Goal: Task Accomplishment & Management: Use online tool/utility

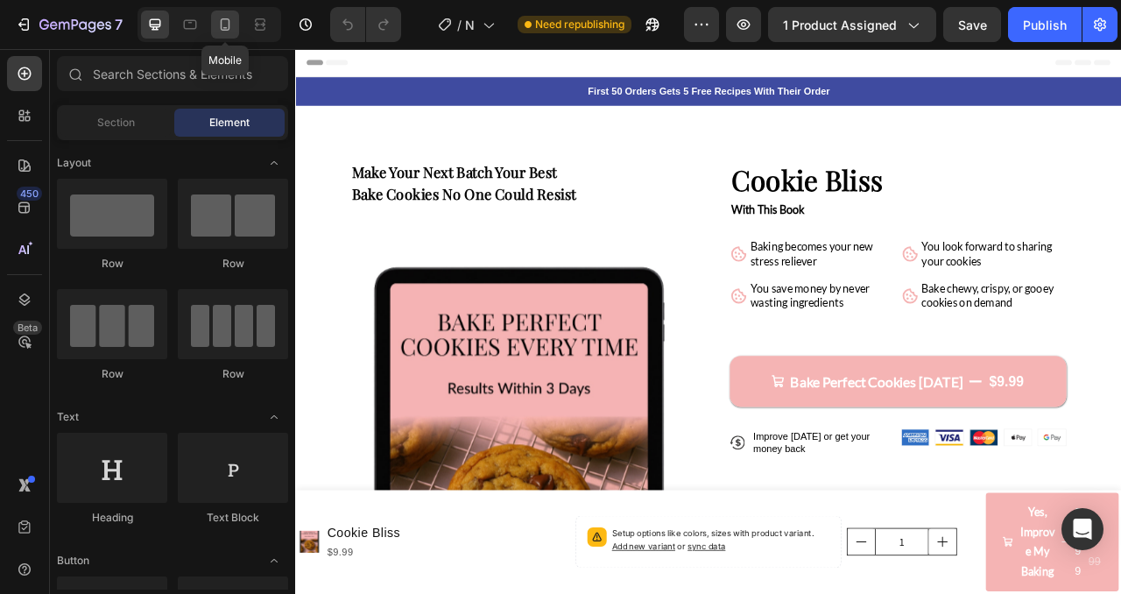
click at [234, 15] on div at bounding box center [225, 25] width 28 height 28
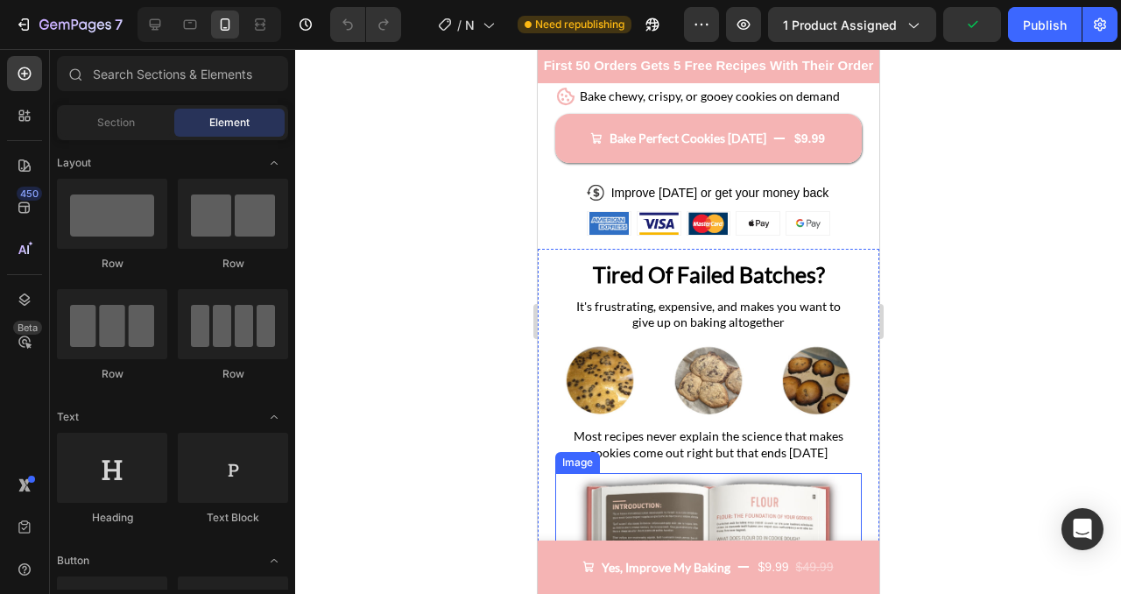
scroll to position [398, 0]
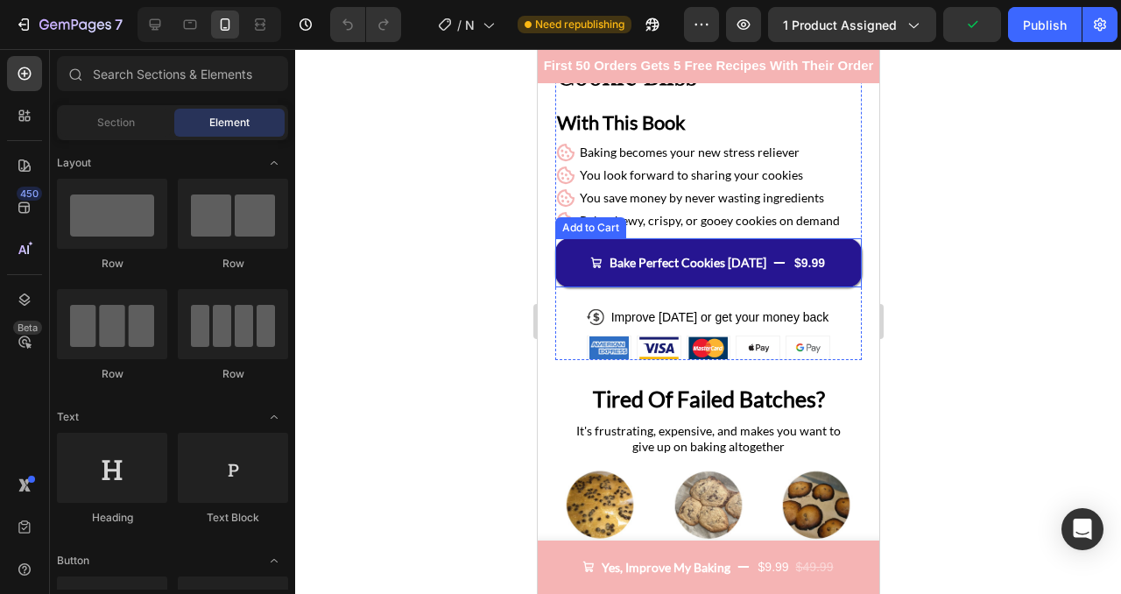
click at [563, 272] on button "Bake Perfect Cookies [DATE] $9.99" at bounding box center [708, 262] width 307 height 49
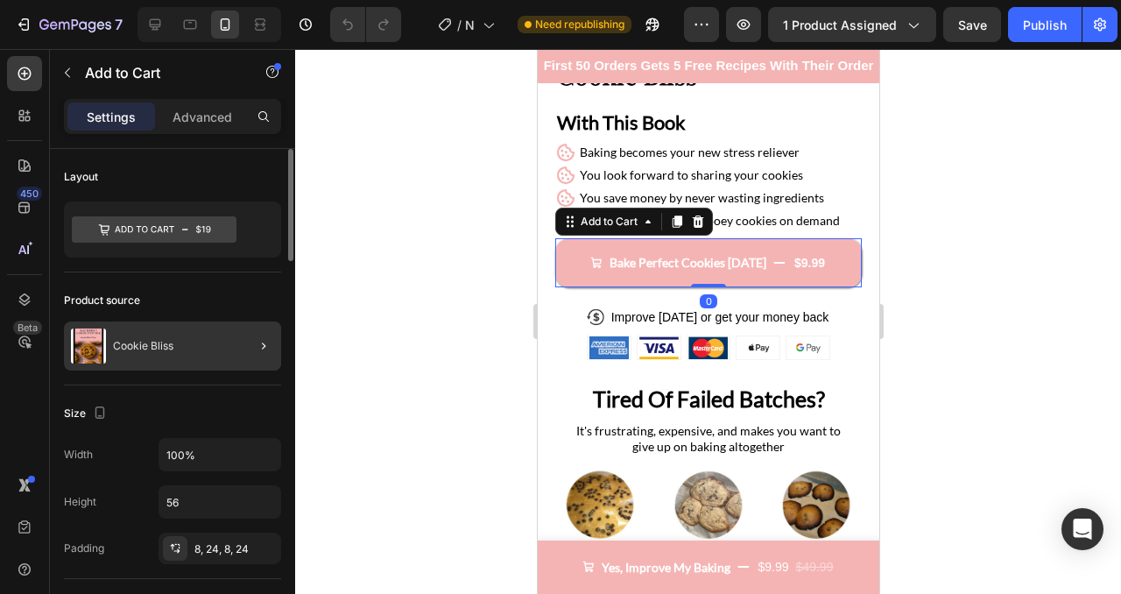
click at [233, 362] on div at bounding box center [256, 346] width 49 height 49
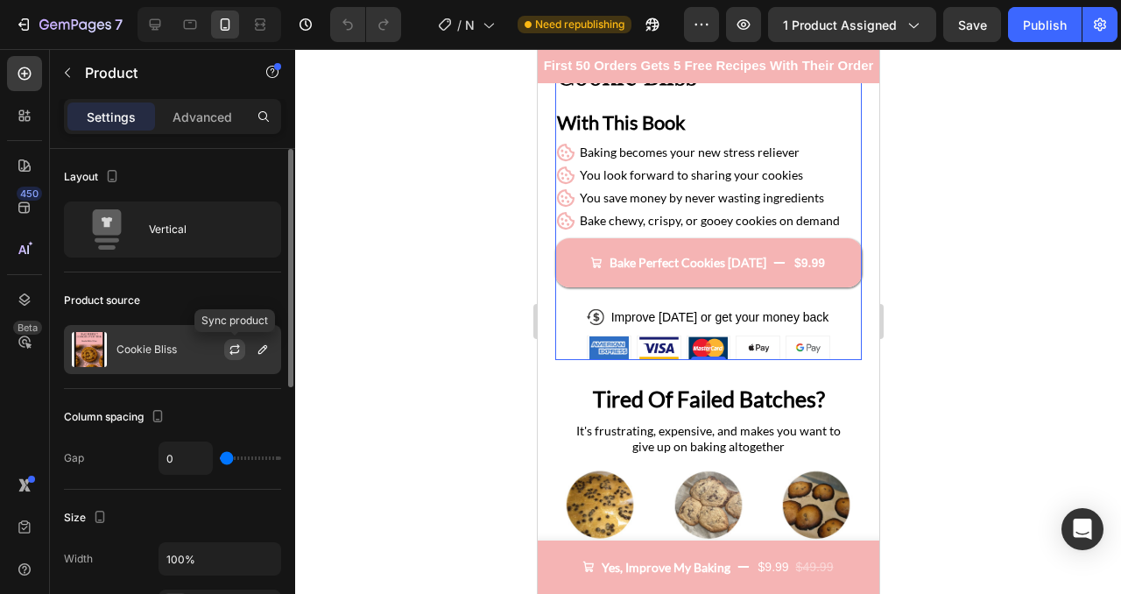
click at [237, 348] on icon "button" at bounding box center [235, 350] width 14 height 14
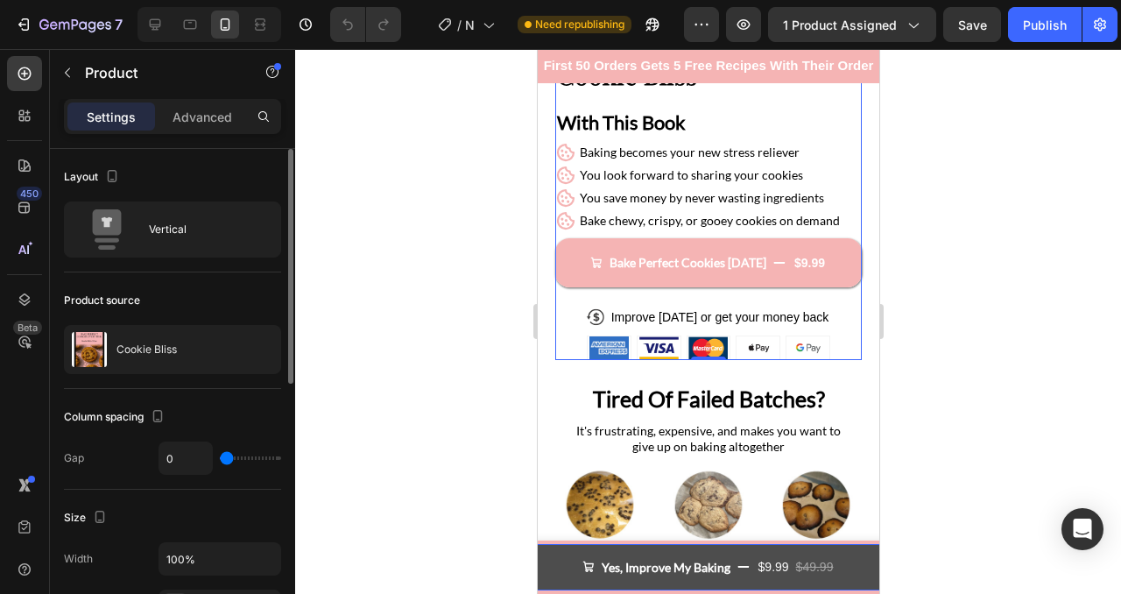
click at [547, 564] on button "Yes, Improve My Baking $9.99 $49.99" at bounding box center [708, 567] width 1044 height 46
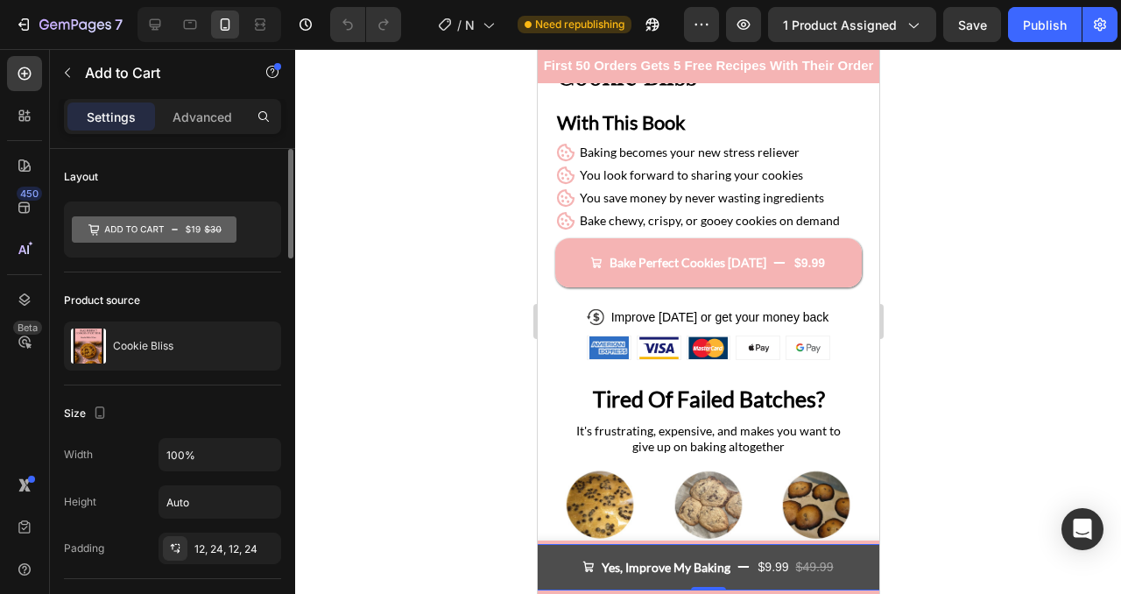
click at [570, 566] on button "Yes, Improve My Baking $9.99 $49.99" at bounding box center [708, 567] width 1044 height 46
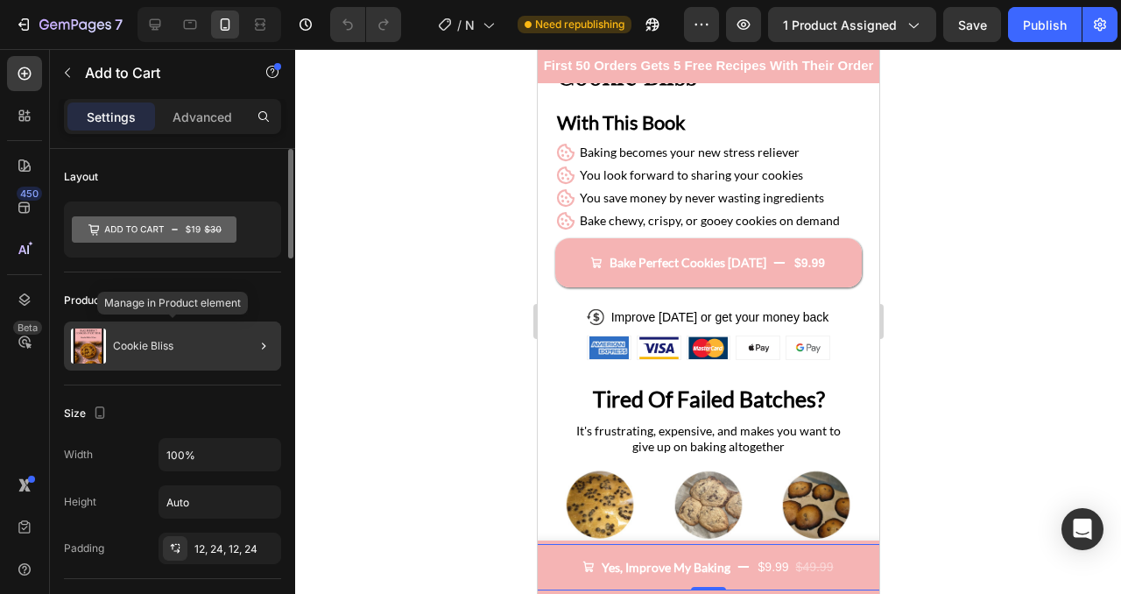
click at [216, 345] on div "Cookie Bliss" at bounding box center [172, 346] width 217 height 49
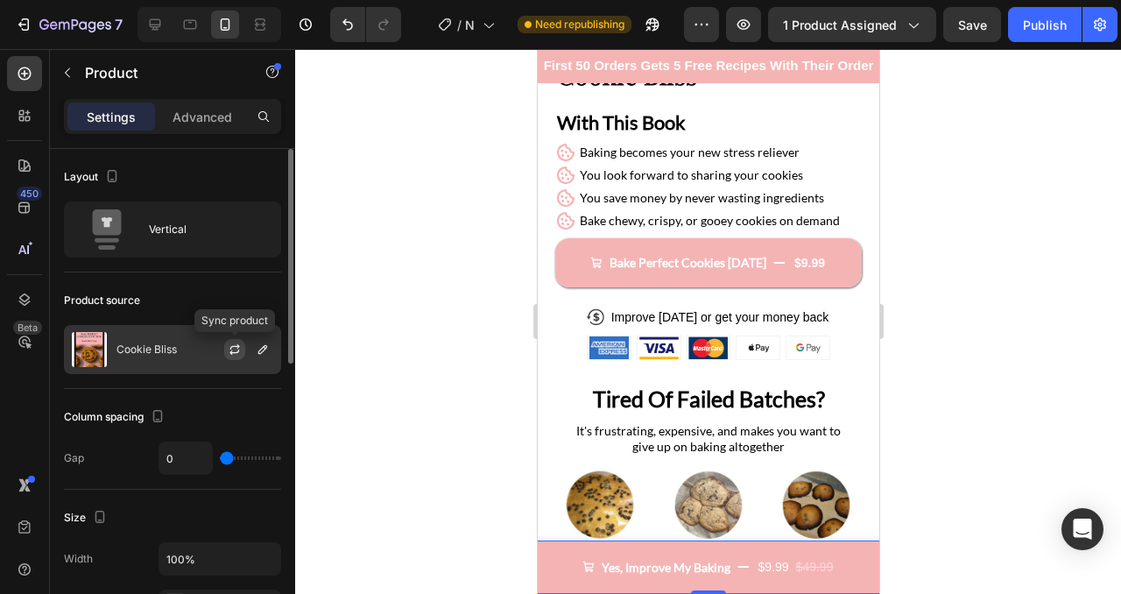
click at [237, 346] on icon "button" at bounding box center [235, 346] width 10 height 5
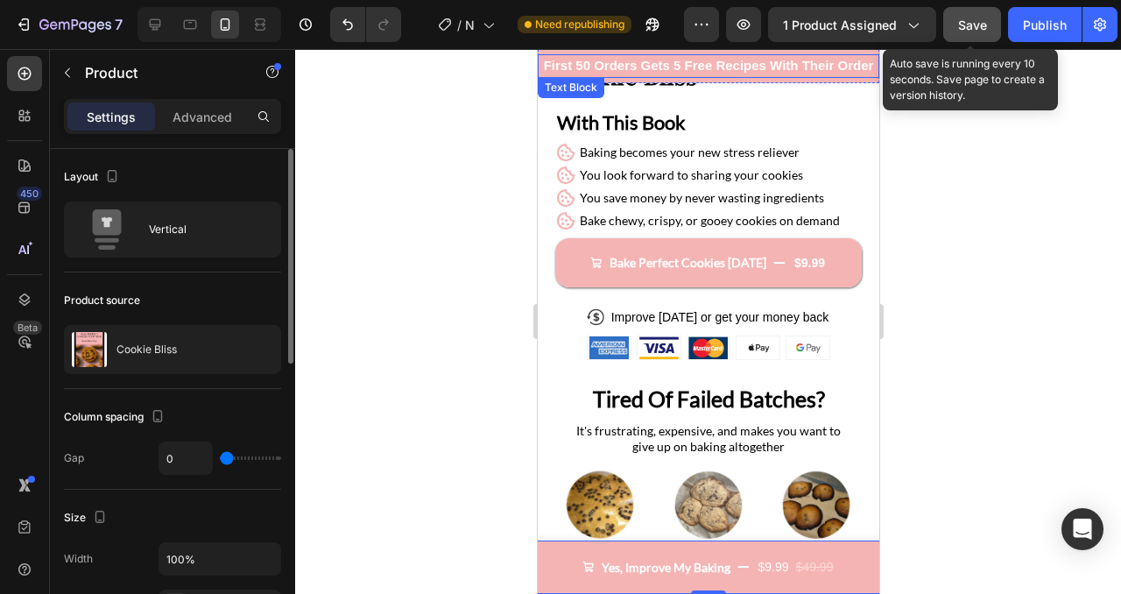
click at [974, 33] on div "Save" at bounding box center [972, 25] width 29 height 18
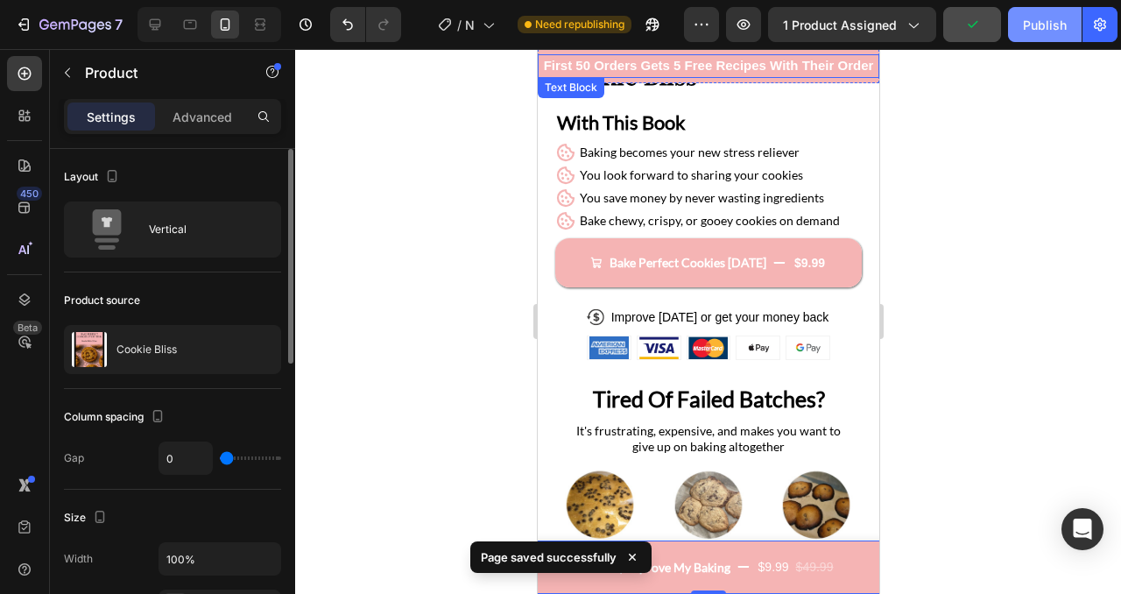
click at [1031, 29] on div "Publish" at bounding box center [1045, 25] width 44 height 18
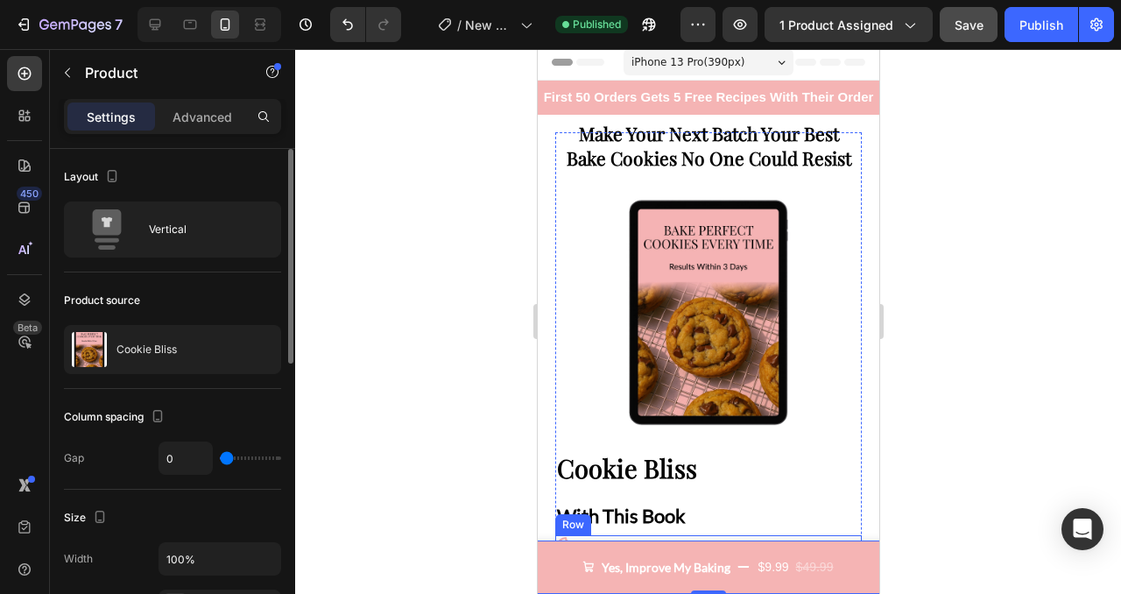
scroll to position [0, 0]
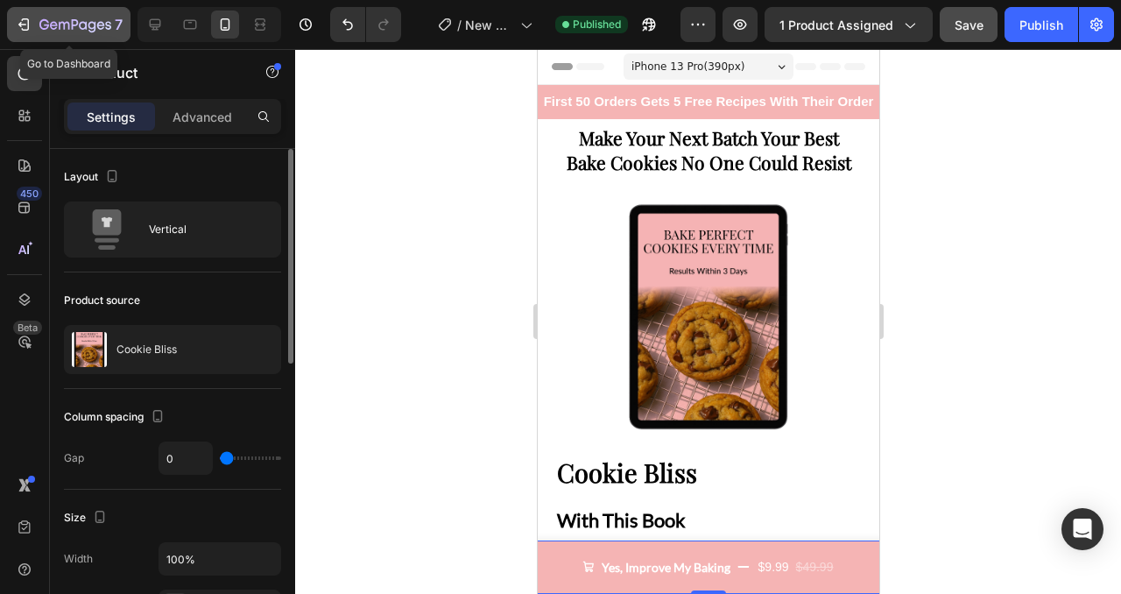
click at [39, 22] on icon "button" at bounding box center [75, 25] width 72 height 15
